Goal: Task Accomplishment & Management: Use online tool/utility

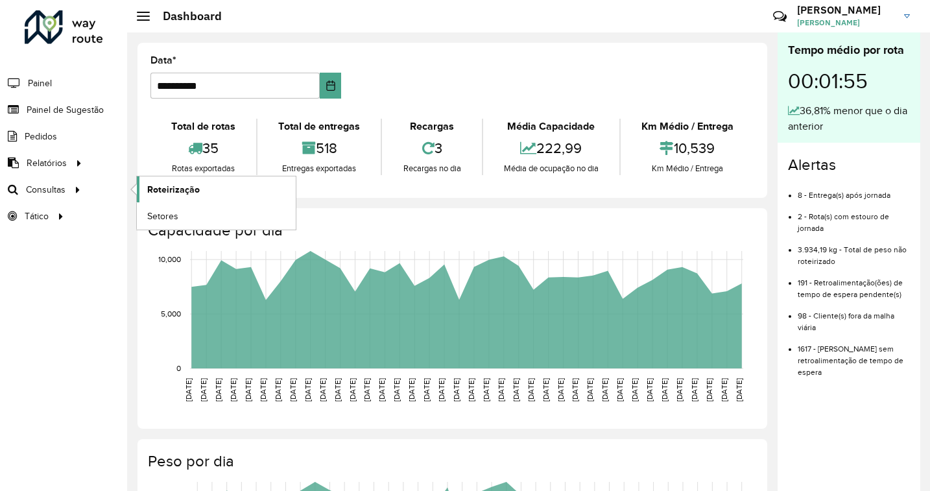
click at [167, 191] on span "Roteirização" at bounding box center [173, 190] width 53 height 14
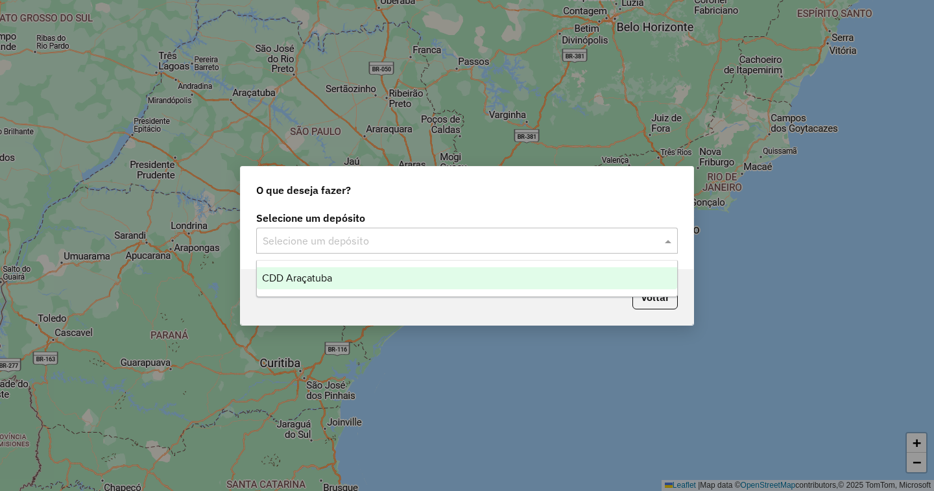
click at [570, 243] on input "text" at bounding box center [454, 241] width 383 height 16
click at [383, 280] on div "CDD Araçatuba" at bounding box center [467, 278] width 420 height 22
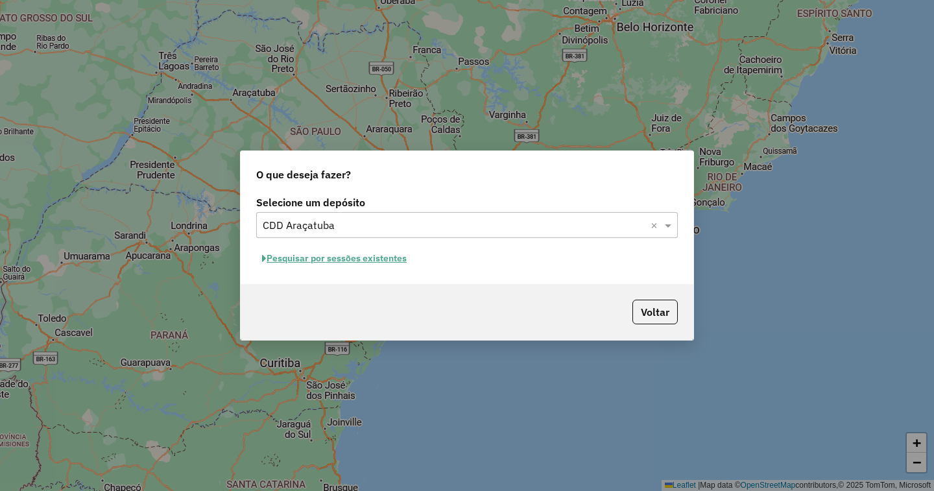
click at [354, 259] on button "Pesquisar por sessões existentes" at bounding box center [334, 258] width 156 height 20
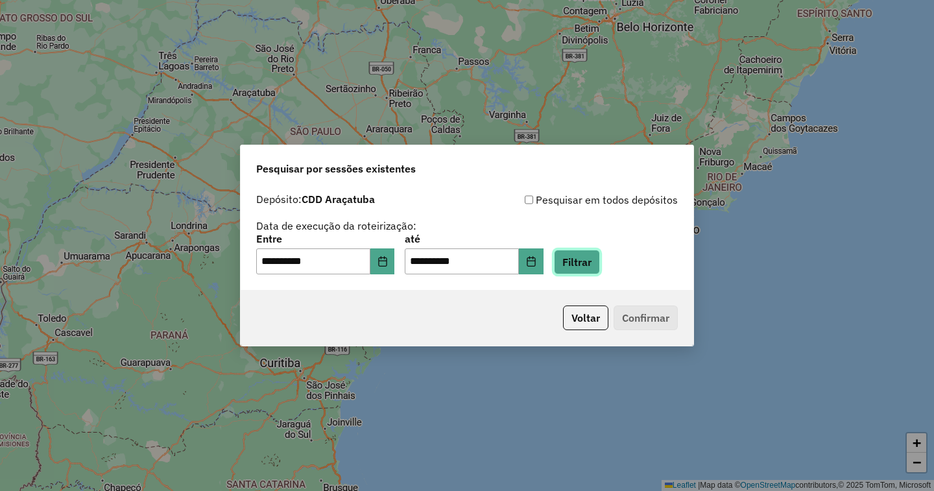
click at [600, 263] on button "Filtrar" at bounding box center [577, 262] width 46 height 25
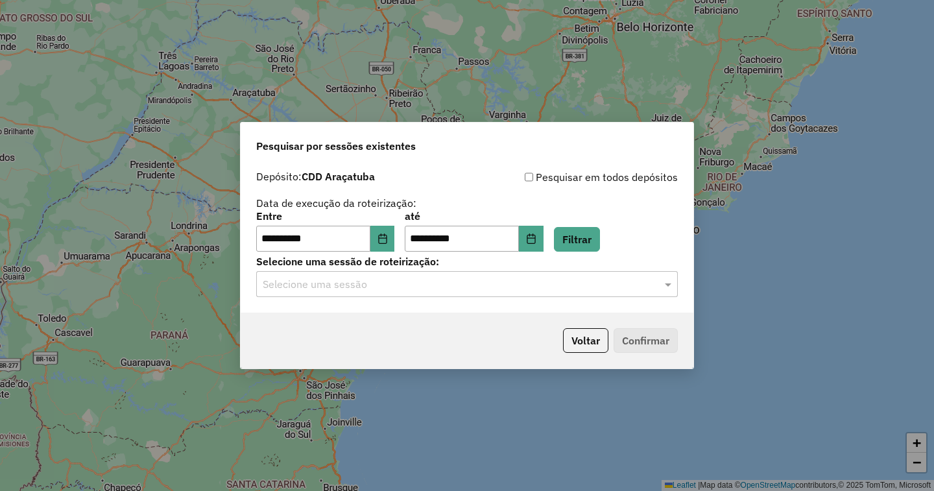
click at [408, 277] on input "text" at bounding box center [454, 285] width 383 height 16
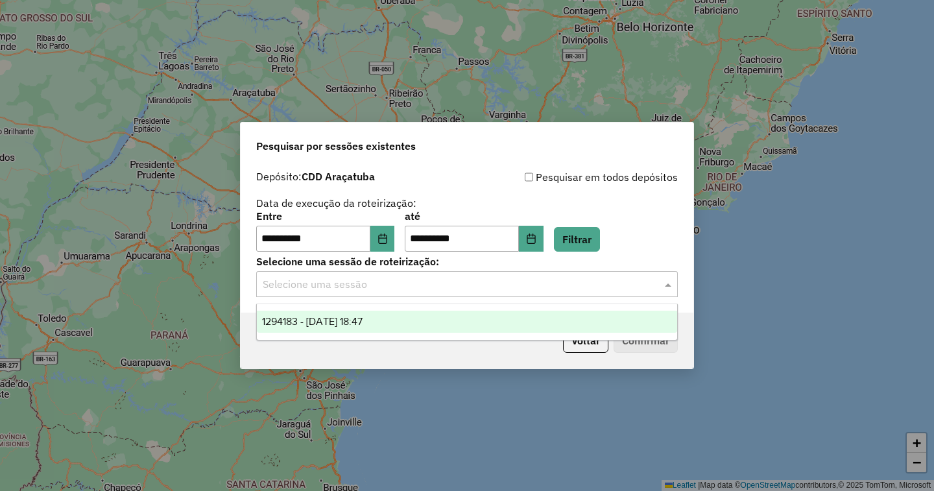
click at [361, 322] on span "1294183 - 14/10/2025 18:47" at bounding box center [312, 321] width 101 height 11
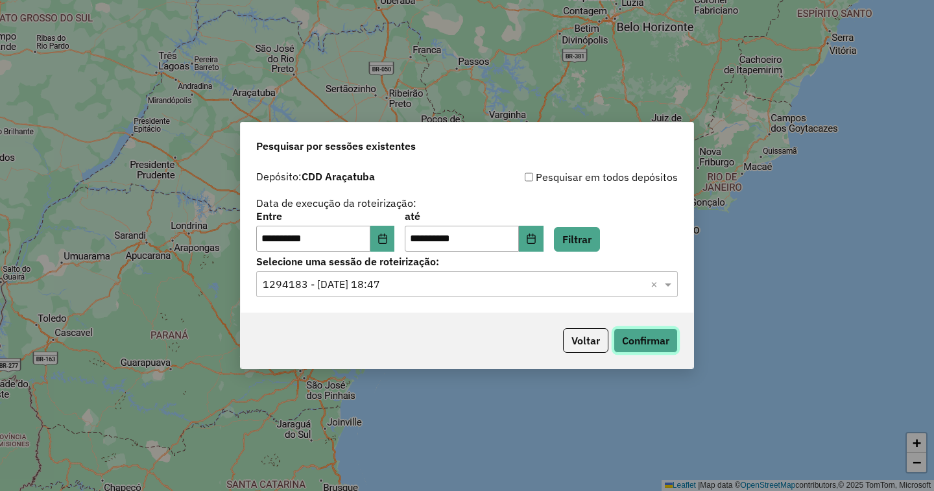
click at [647, 341] on button "Confirmar" at bounding box center [646, 340] width 64 height 25
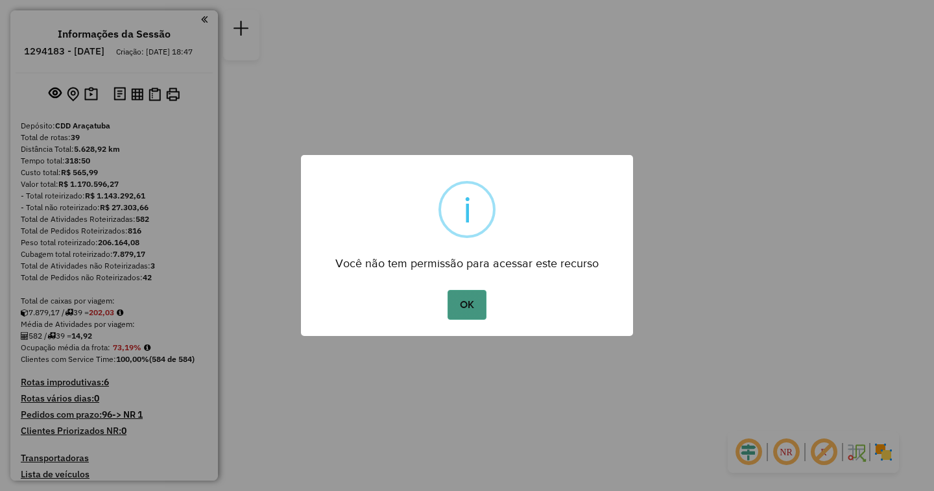
click at [476, 307] on button "OK" at bounding box center [466, 305] width 38 height 30
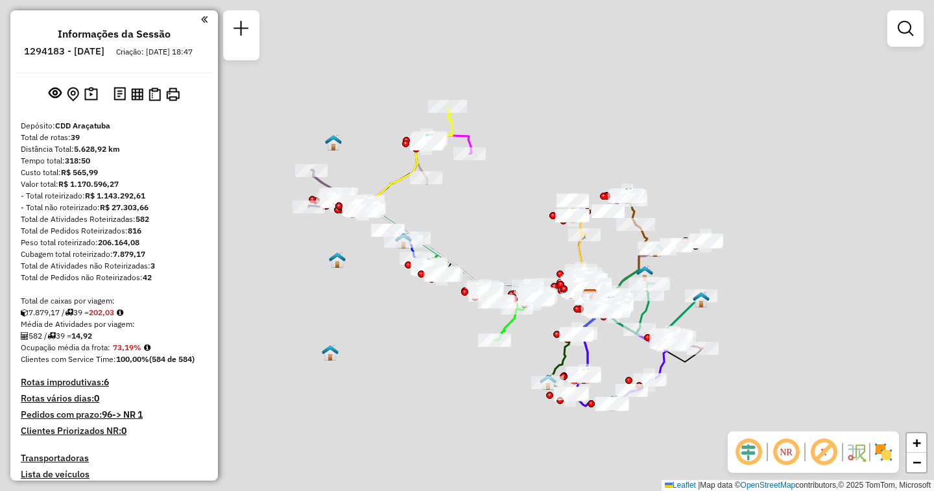
drag, startPoint x: 495, startPoint y: 332, endPoint x: 567, endPoint y: 325, distance: 72.3
click at [538, 329] on icon at bounding box center [516, 313] width 44 height 54
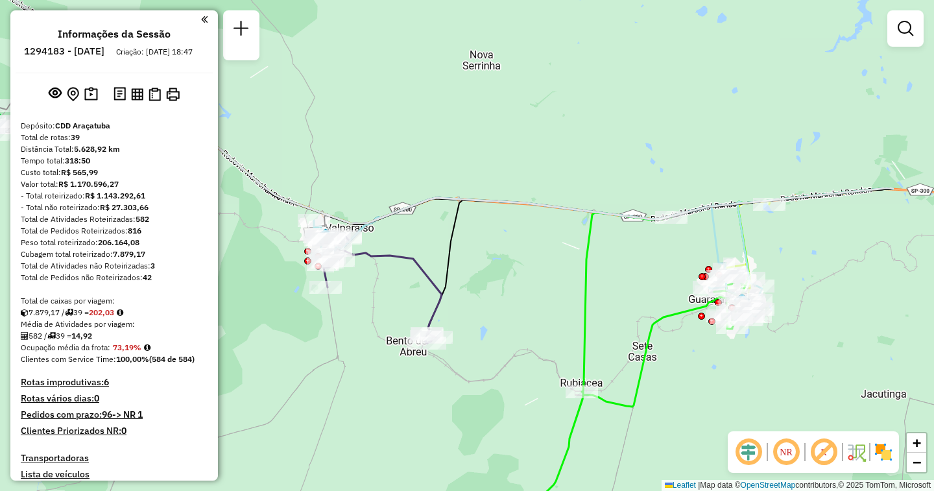
drag, startPoint x: 750, startPoint y: 292, endPoint x: 567, endPoint y: 285, distance: 183.0
click at [558, 285] on div "Rota 16 - Placa FMO8G19 81116497 - MERCEARIA BIRIGUI 1 Janela de atendimento Gr…" at bounding box center [467, 245] width 934 height 491
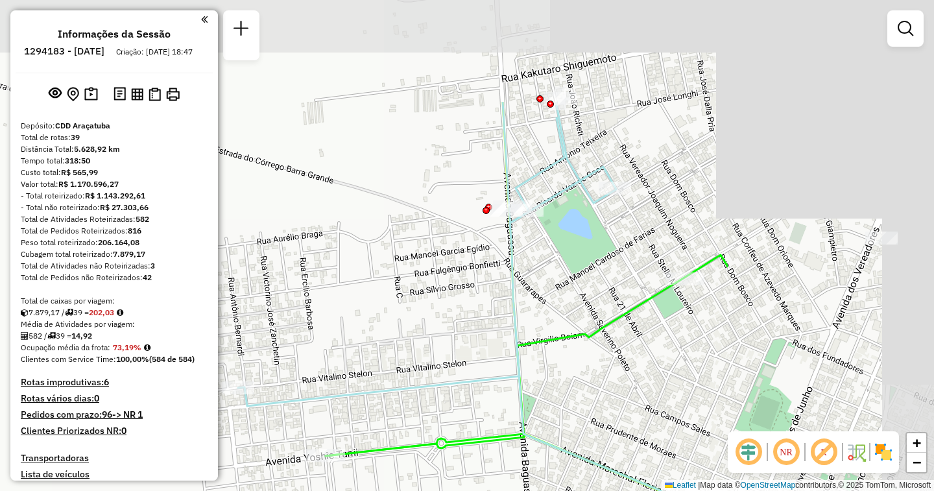
drag, startPoint x: 691, startPoint y: 211, endPoint x: 367, endPoint y: 363, distance: 358.3
click at [367, 363] on div "Rota 16 - Placa FMO8G19 81116497 - MERCEARIA BIRIGUI 1 Janela de atendimento Gr…" at bounding box center [467, 245] width 934 height 491
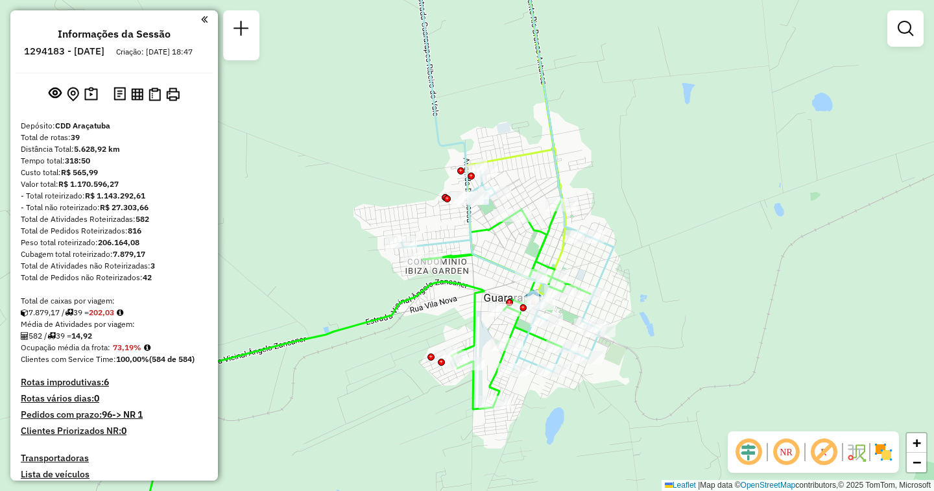
drag, startPoint x: 531, startPoint y: 309, endPoint x: 484, endPoint y: 263, distance: 65.1
click at [484, 263] on icon at bounding box center [237, 143] width 754 height 458
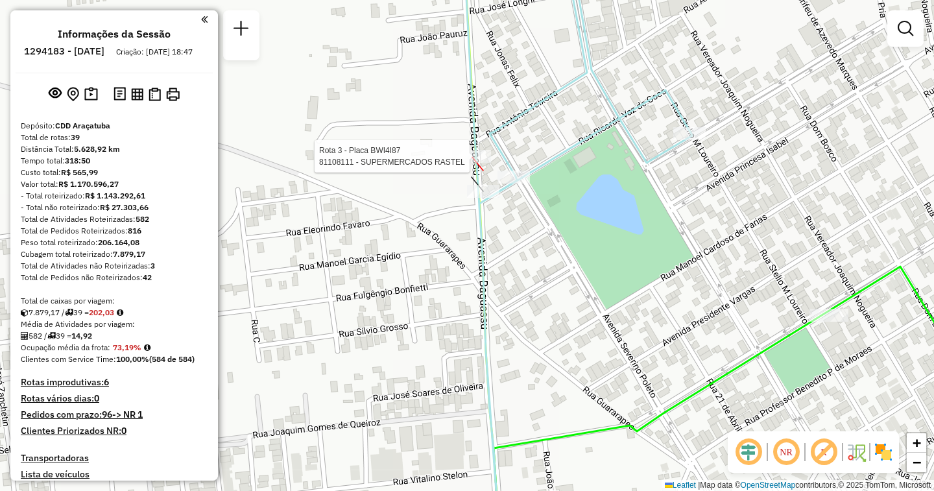
select select "**********"
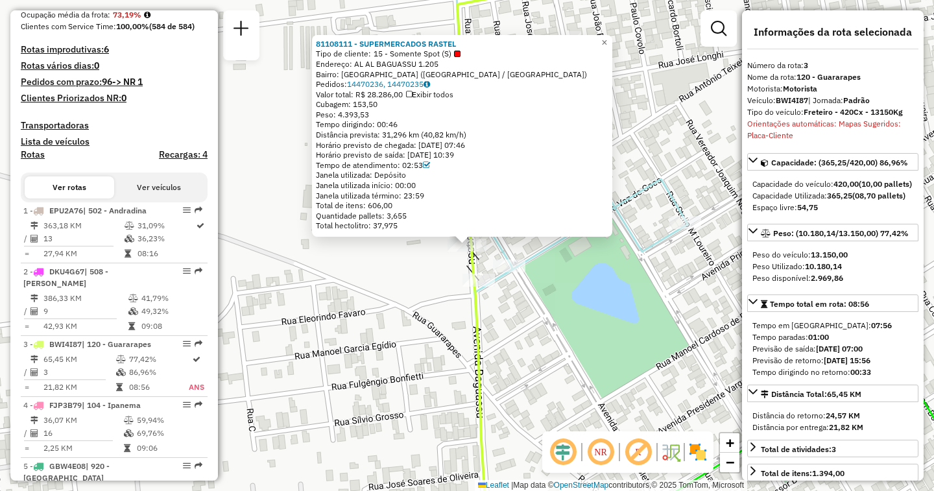
scroll to position [670, 0]
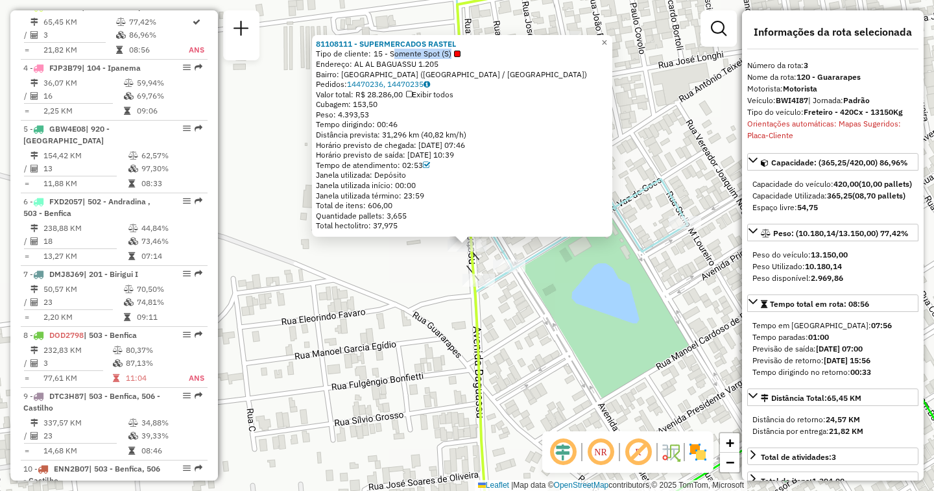
drag, startPoint x: 396, startPoint y: 55, endPoint x: 461, endPoint y: 57, distance: 65.5
click at [460, 57] on span "15 - Somente Spot (S)" at bounding box center [417, 54] width 87 height 10
drag, startPoint x: 371, startPoint y: 95, endPoint x: 430, endPoint y: 95, distance: 59.0
click at [430, 95] on div "Valor total: R$ 28.286,00 Exibir todos" at bounding box center [462, 94] width 292 height 10
click at [607, 39] on span "×" at bounding box center [604, 42] width 6 height 11
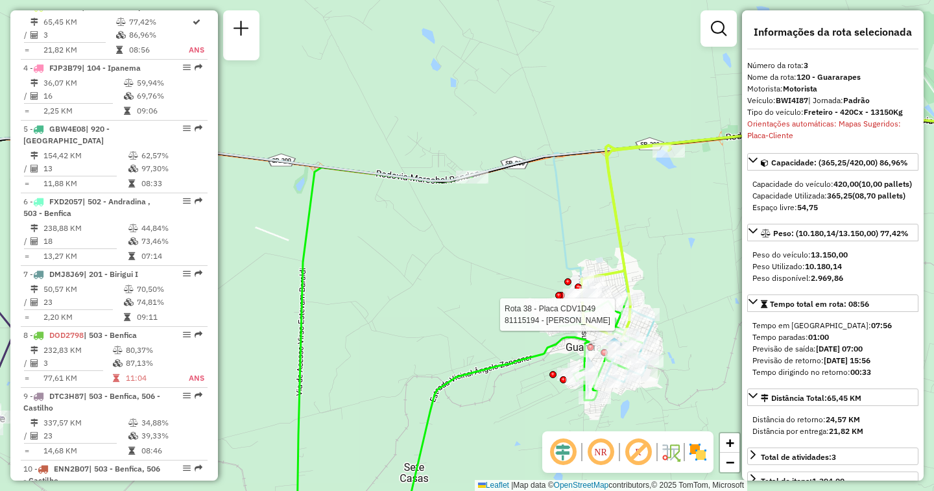
drag, startPoint x: 547, startPoint y: 254, endPoint x: 394, endPoint y: 209, distance: 158.8
click at [612, 292] on div at bounding box center [628, 298] width 32 height 13
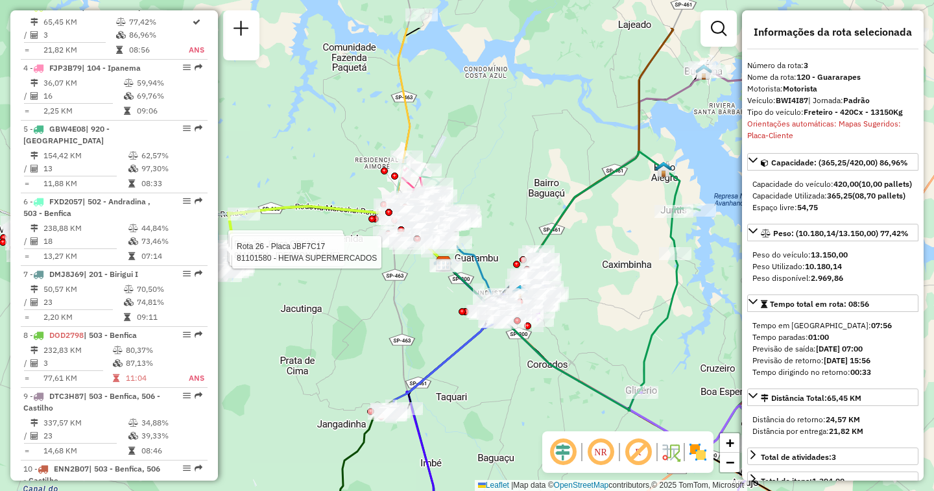
drag, startPoint x: 553, startPoint y: 241, endPoint x: 366, endPoint y: 307, distance: 198.1
click at [366, 307] on div "Rota 38 - Placa CDV1D49 81116099 - [PERSON_NAME] Rota 38 - Placa CDV1D49 811063…" at bounding box center [467, 245] width 934 height 491
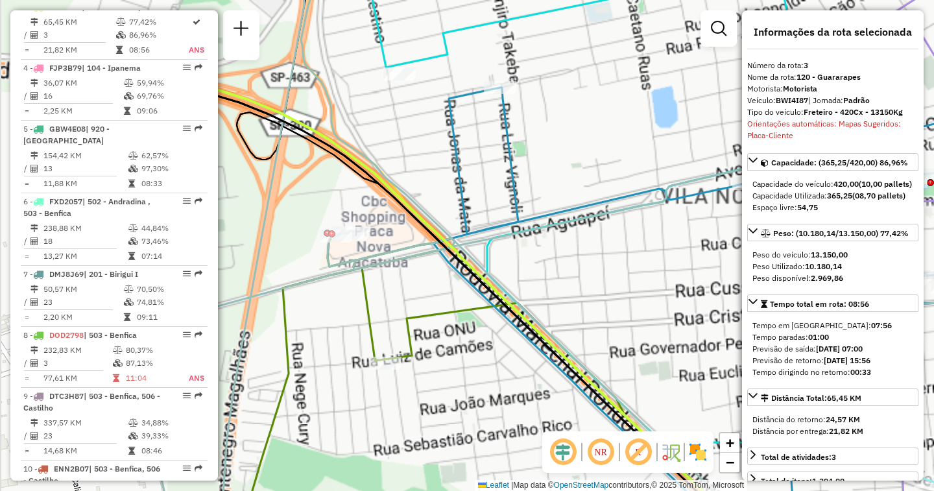
drag, startPoint x: 302, startPoint y: 291, endPoint x: 497, endPoint y: 302, distance: 195.5
click at [497, 302] on div "Rota 38 - Placa CDV1D49 81116099 - [PERSON_NAME] Rota 38 - Placa CDV1D49 811063…" at bounding box center [467, 245] width 934 height 491
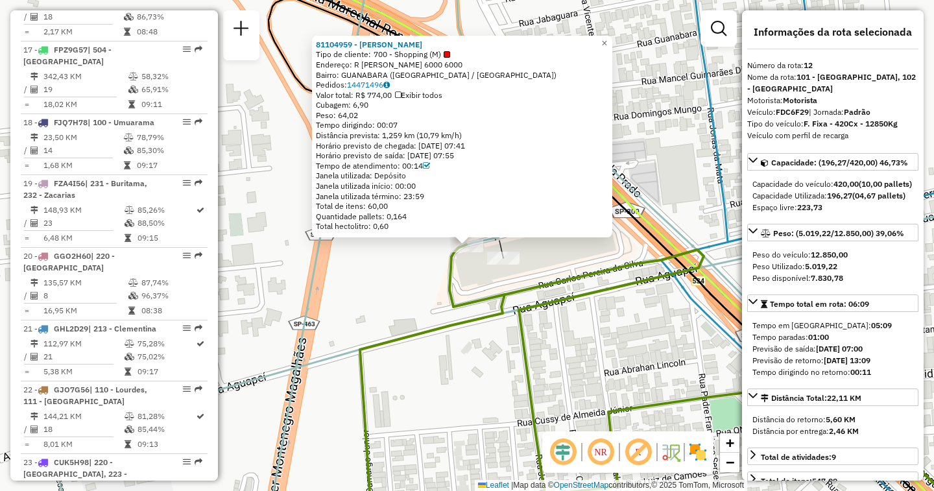
scroll to position [1277, 0]
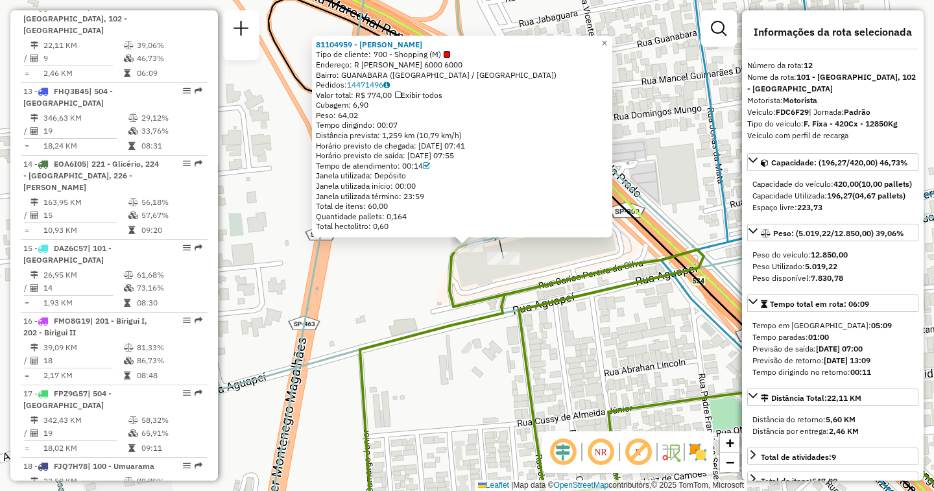
click at [501, 268] on div "81104959 - [PERSON_NAME] Tipo de cliente: 700 - Shopping (M) Endereço: [STREET_…" at bounding box center [467, 245] width 934 height 491
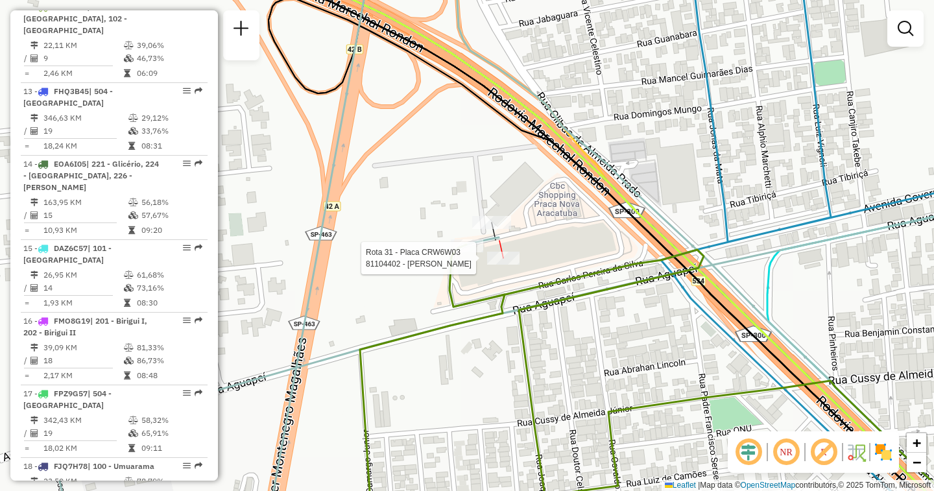
select select "**********"
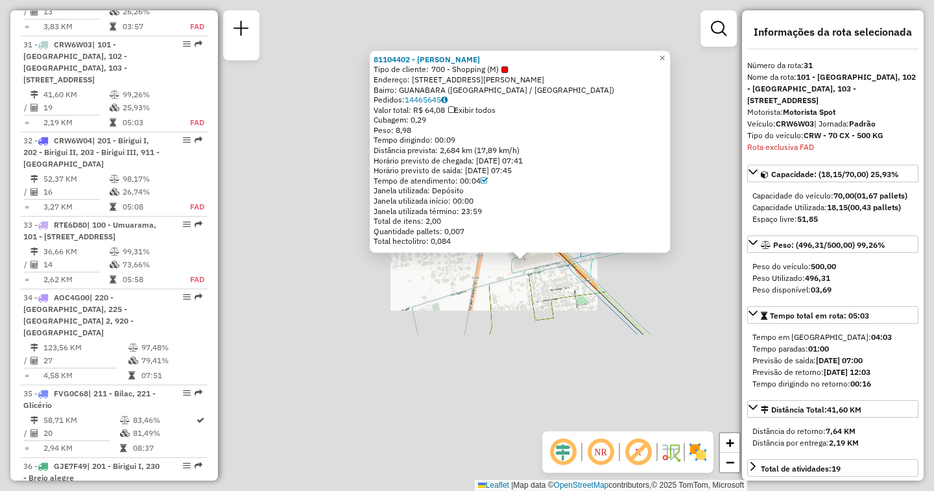
scroll to position [2656, 0]
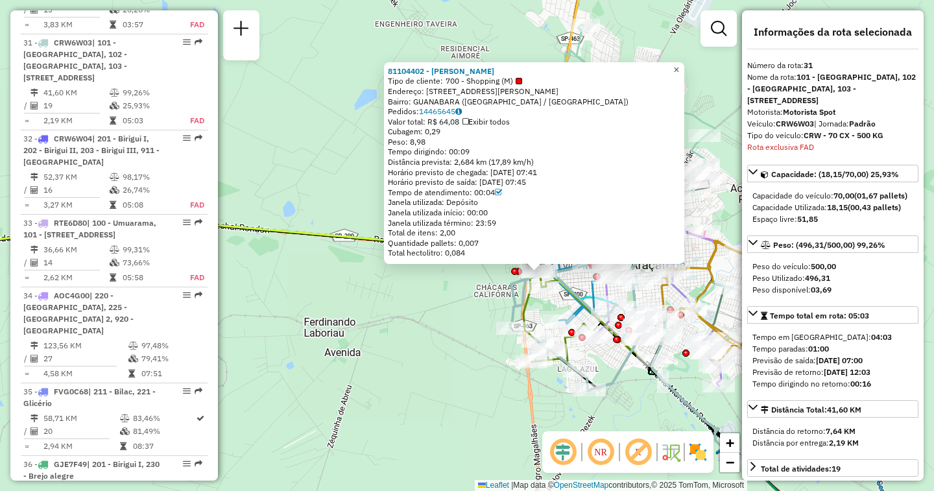
click at [679, 64] on span "×" at bounding box center [676, 69] width 6 height 11
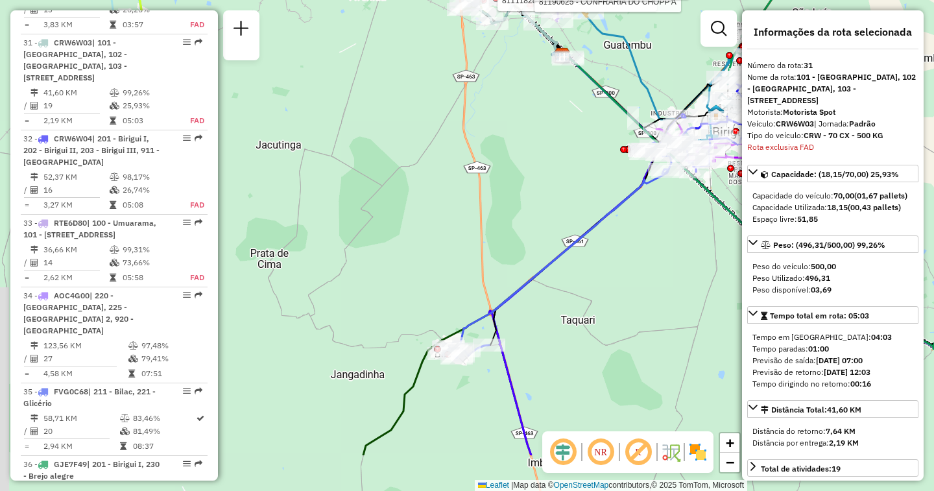
drag, startPoint x: 382, startPoint y: 218, endPoint x: 514, endPoint y: 195, distance: 134.3
click at [528, 195] on div "Rota 12 - Placa FDC6F29 81116638 - [PERSON_NAME] LTDA Rota 12 - Placa FDC6F29 8…" at bounding box center [467, 245] width 934 height 491
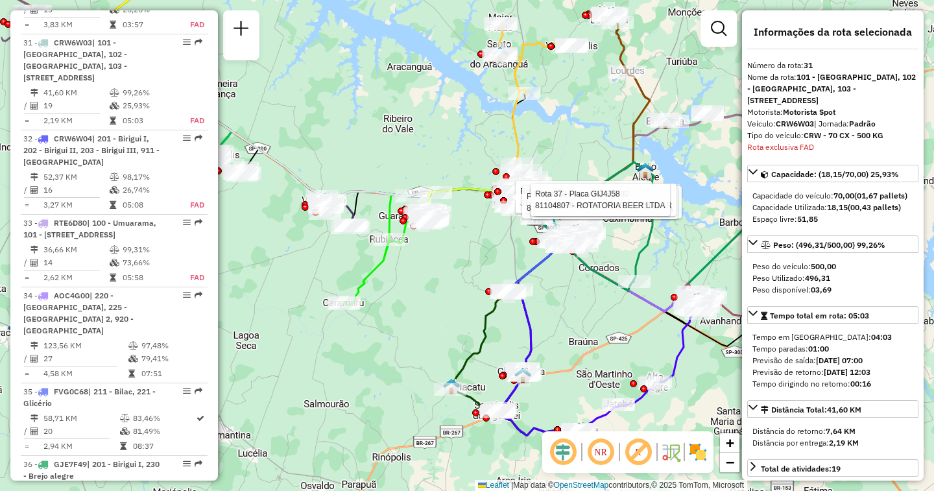
drag, startPoint x: 324, startPoint y: 302, endPoint x: 418, endPoint y: 311, distance: 94.5
click at [418, 311] on div "Rota 12 - Placa FDC6F29 81116638 - [PERSON_NAME] LTDA Rota 12 - Placa FDC6F29 8…" at bounding box center [467, 245] width 934 height 491
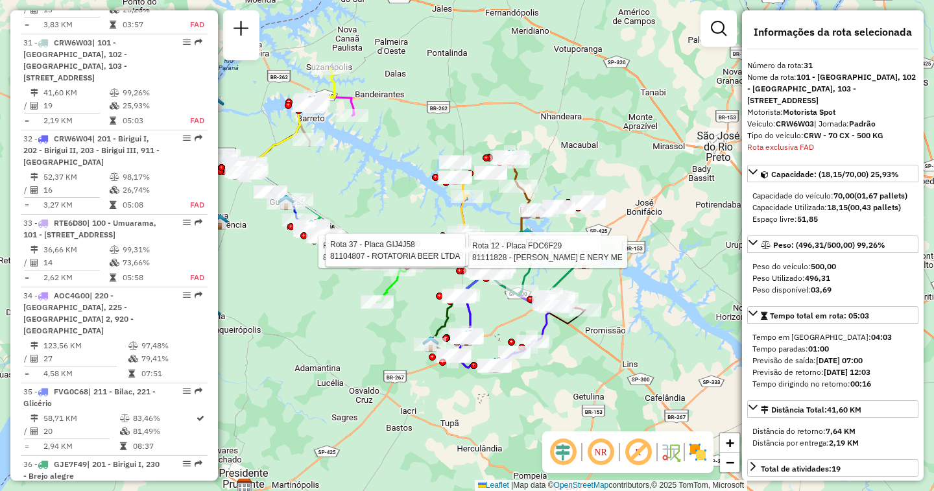
click at [410, 318] on div "Rota 12 - Placa FDC6F29 81116638 - [PERSON_NAME] LTDA Rota 12 - Placa FDC6F29 8…" at bounding box center [467, 245] width 934 height 491
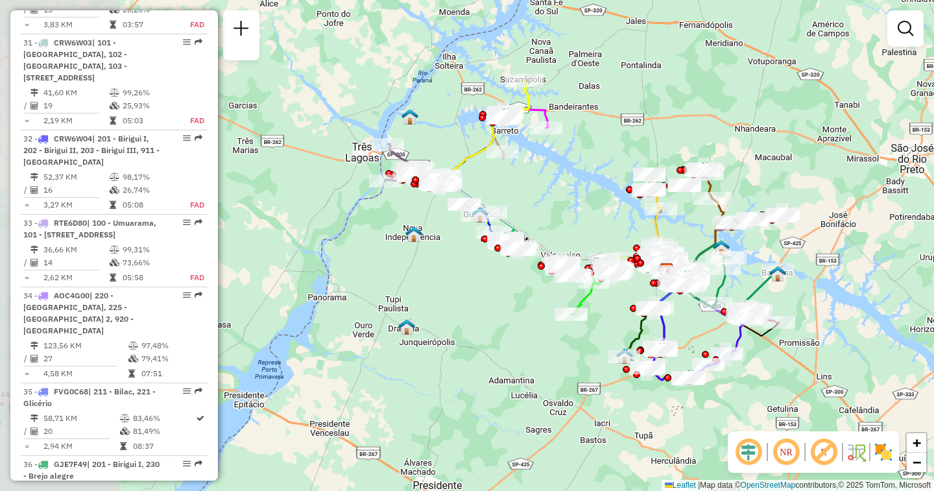
drag, startPoint x: 298, startPoint y: 156, endPoint x: 502, endPoint y: 170, distance: 204.7
click at [502, 170] on div "Janela de atendimento Grade de atendimento Capacidade Transportadoras Veículos …" at bounding box center [467, 245] width 934 height 491
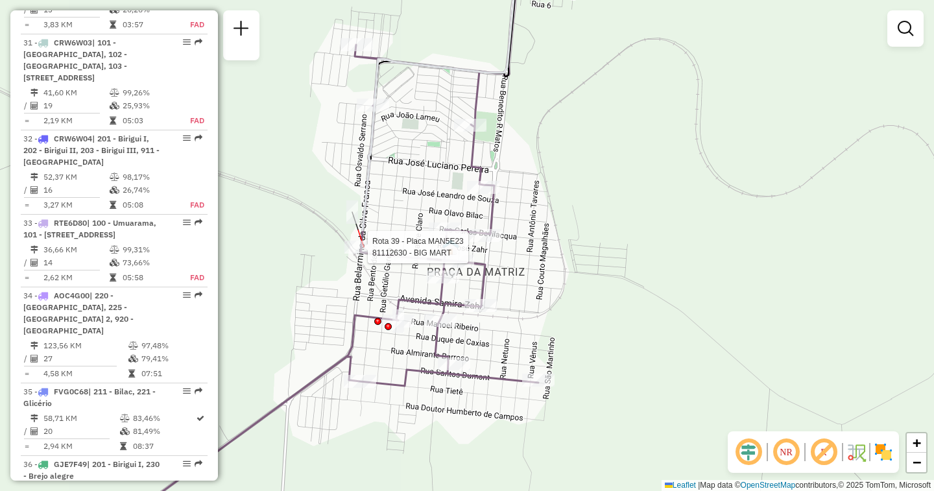
select select "**********"
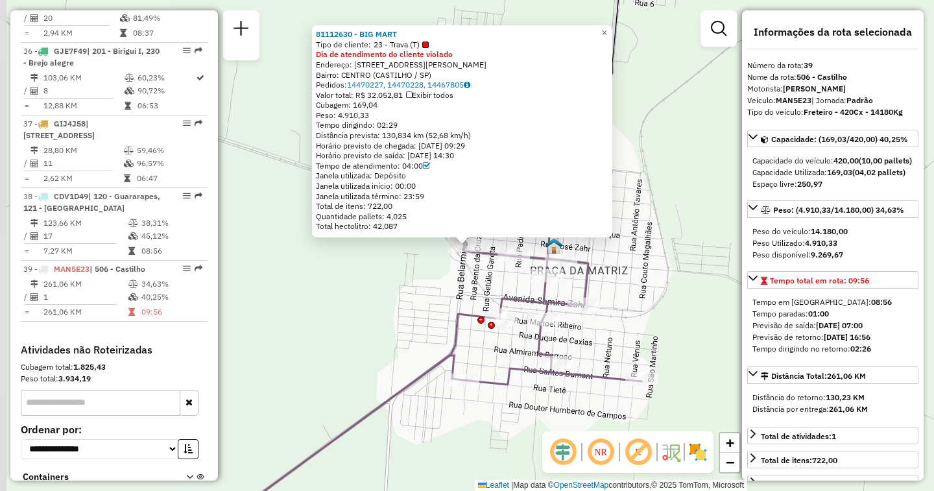
scroll to position [3229, 0]
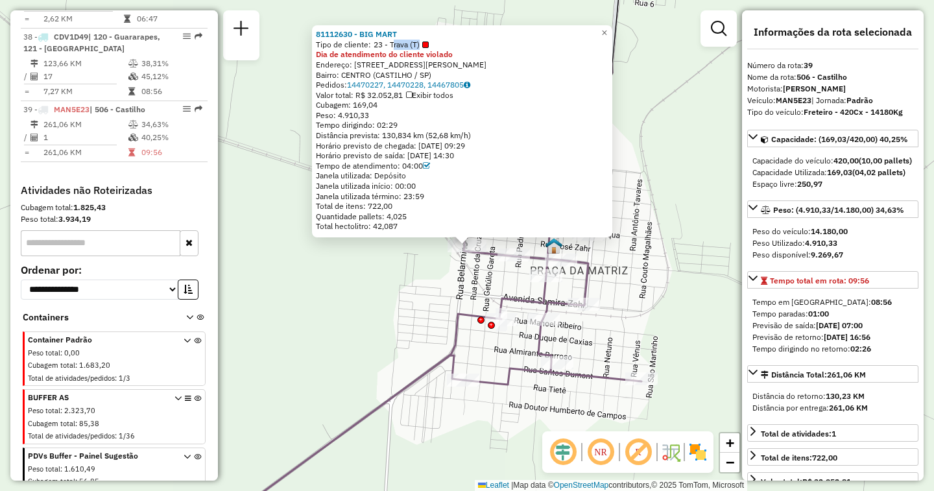
drag, startPoint x: 395, startPoint y: 47, endPoint x: 429, endPoint y: 47, distance: 34.4
click at [429, 47] on span "23 - Trava (T)" at bounding box center [401, 45] width 55 height 10
drag, startPoint x: 372, startPoint y: 91, endPoint x: 416, endPoint y: 93, distance: 44.8
click at [416, 93] on div "Valor total: R$ 32.052,81 Exibir todos" at bounding box center [462, 95] width 292 height 10
